Goal: Find specific page/section: Find specific page/section

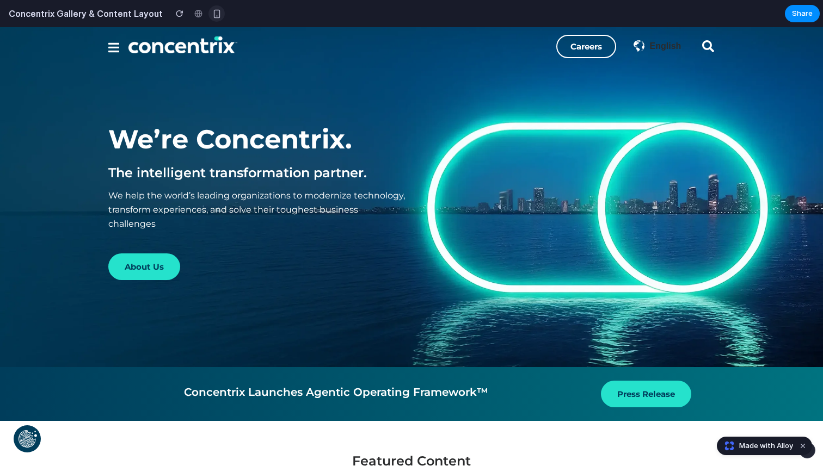
click at [211, 14] on button "button" at bounding box center [216, 13] width 16 height 16
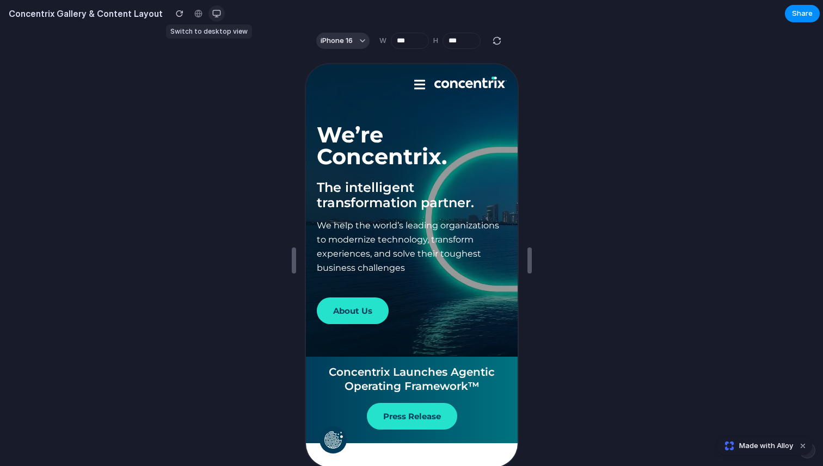
click at [212, 11] on div "button" at bounding box center [216, 13] width 9 height 9
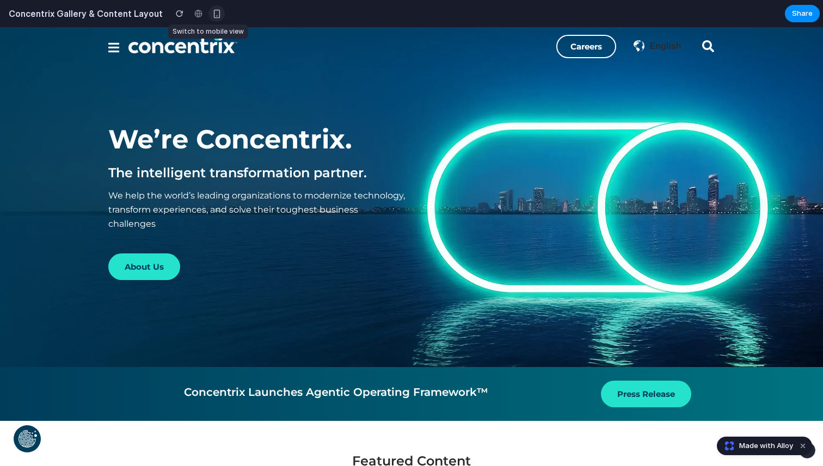
click at [212, 11] on div "button" at bounding box center [216, 13] width 9 height 9
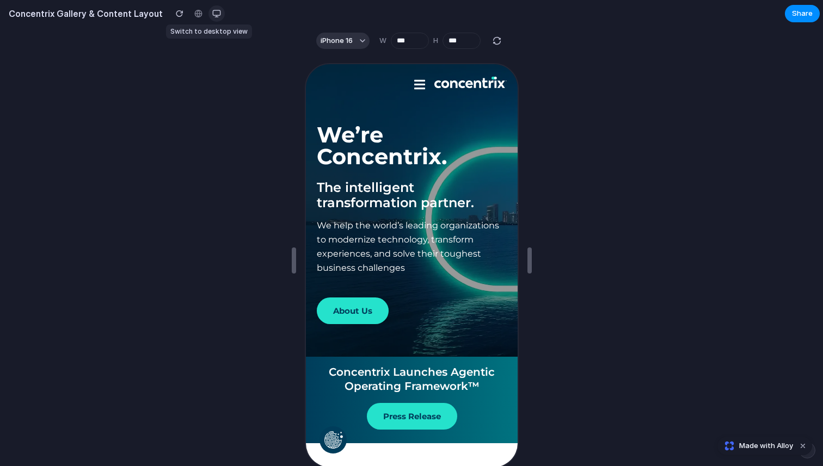
click at [212, 11] on div "button" at bounding box center [216, 13] width 9 height 9
